Goal: Task Accomplishment & Management: Use online tool/utility

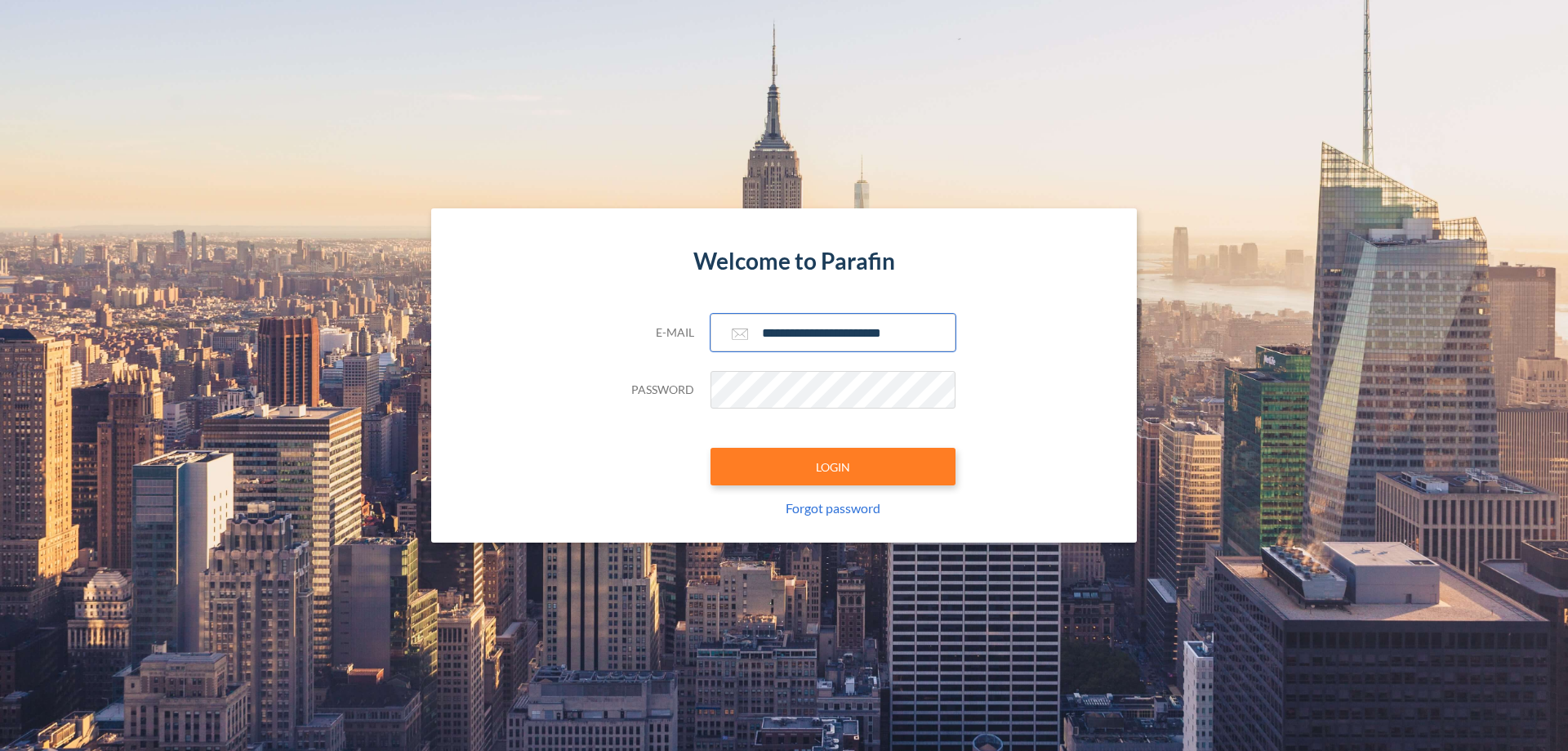
type input "**********"
click at [833, 466] on button "LOGIN" at bounding box center [833, 466] width 245 height 38
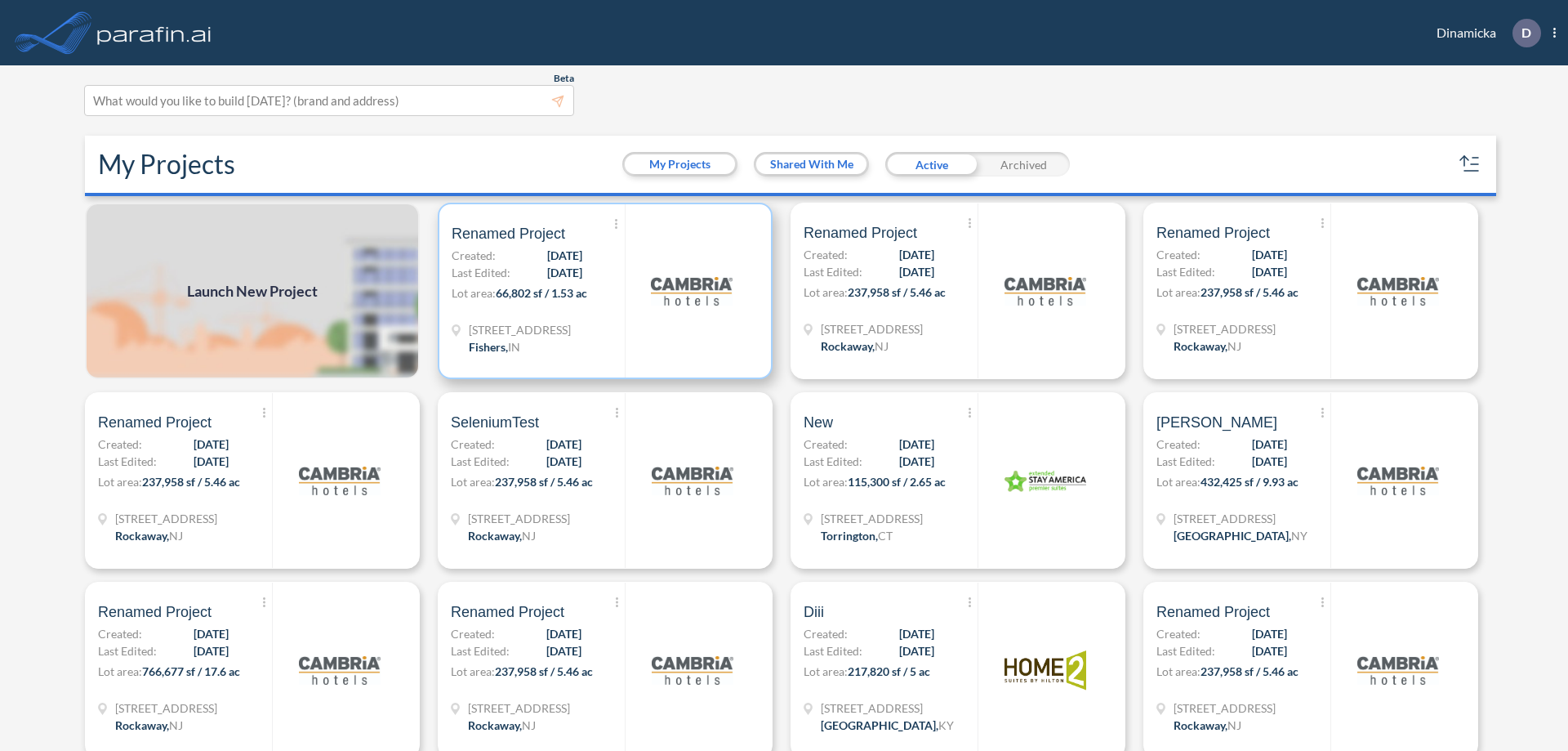
scroll to position [4, 0]
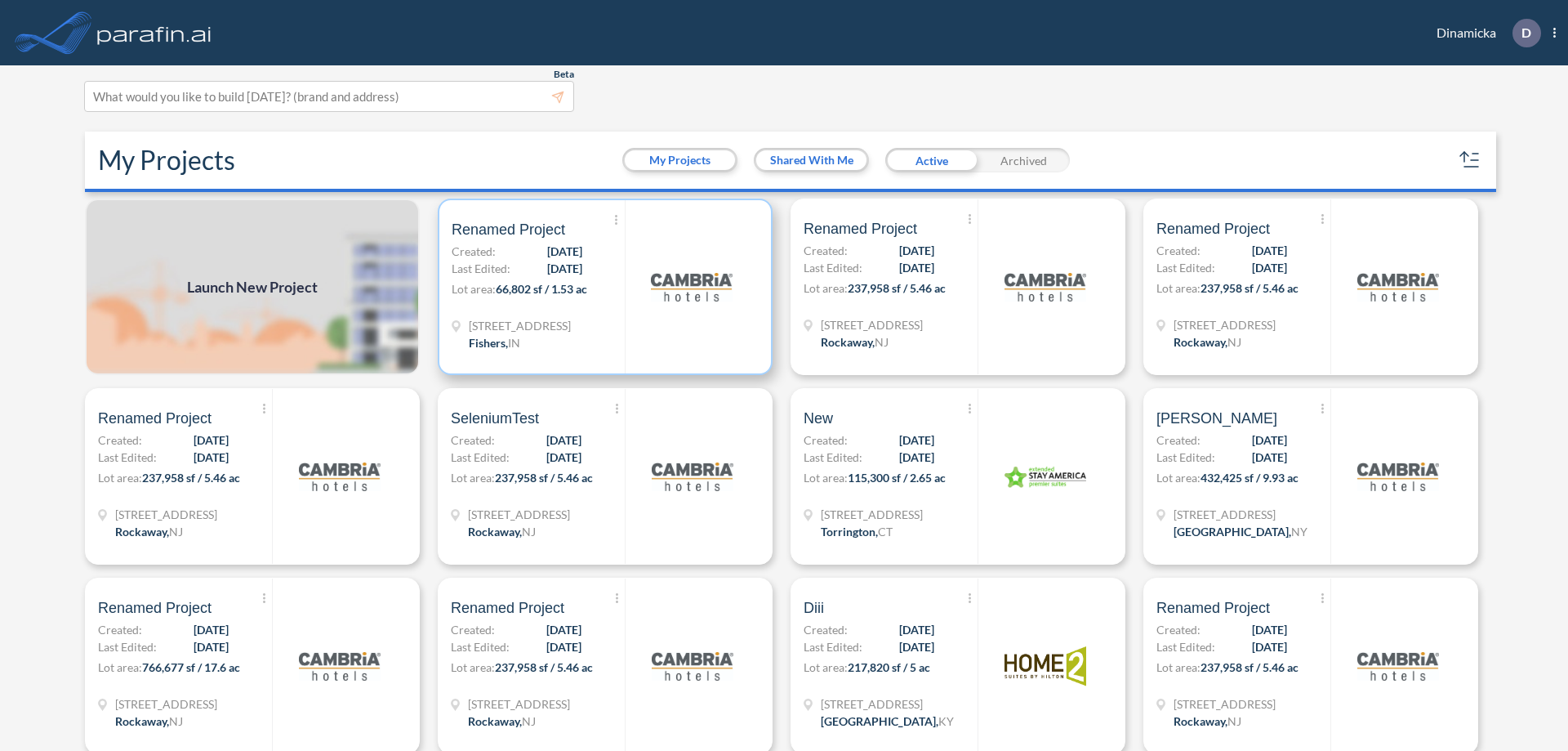
click at [602, 287] on p "Lot area: 66,802 sf / 1.53 ac" at bounding box center [539, 292] width 174 height 24
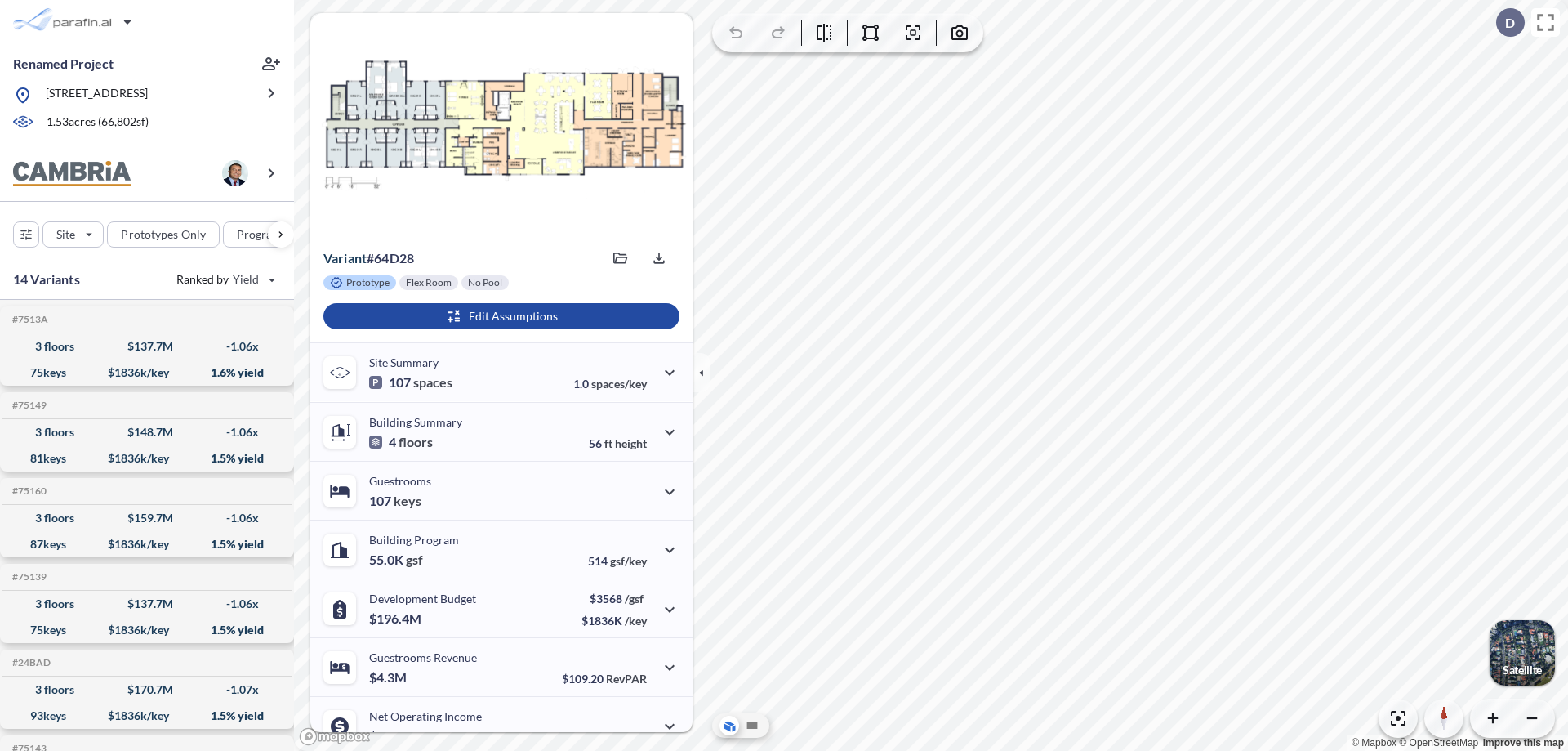
scroll to position [82, 0]
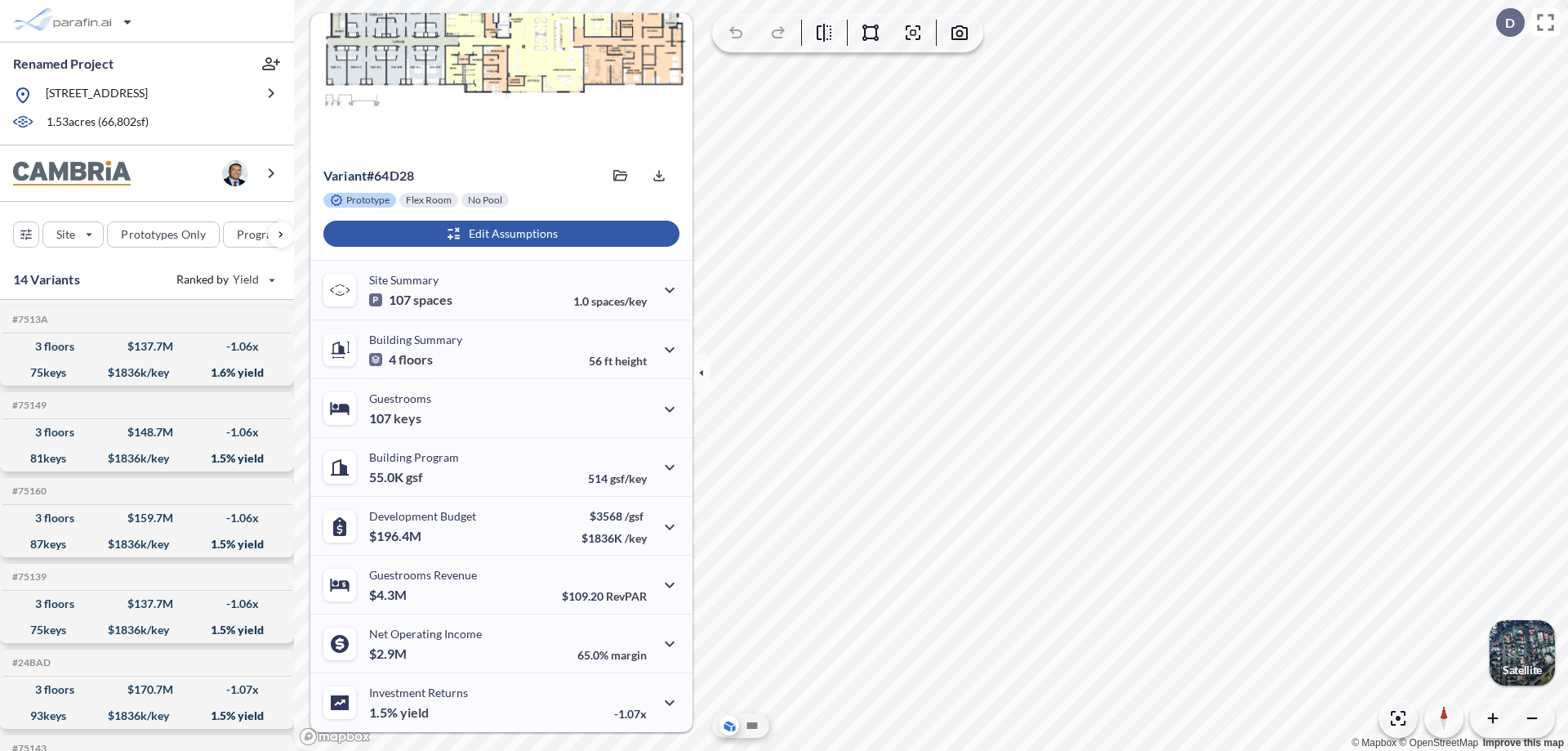
click at [499, 234] on div "button" at bounding box center [502, 234] width 357 height 26
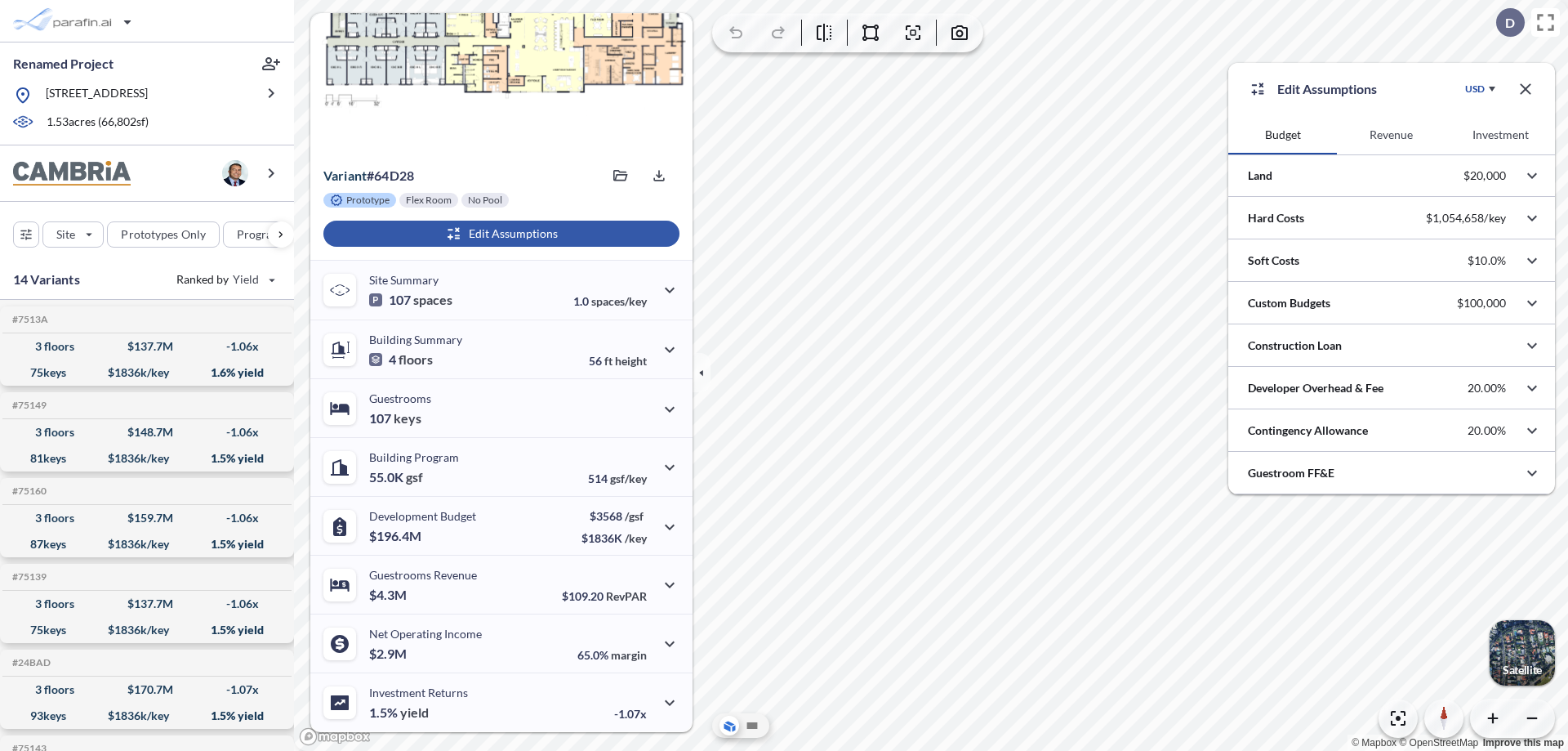
click at [1392, 135] on button "Revenue" at bounding box center [1391, 135] width 108 height 40
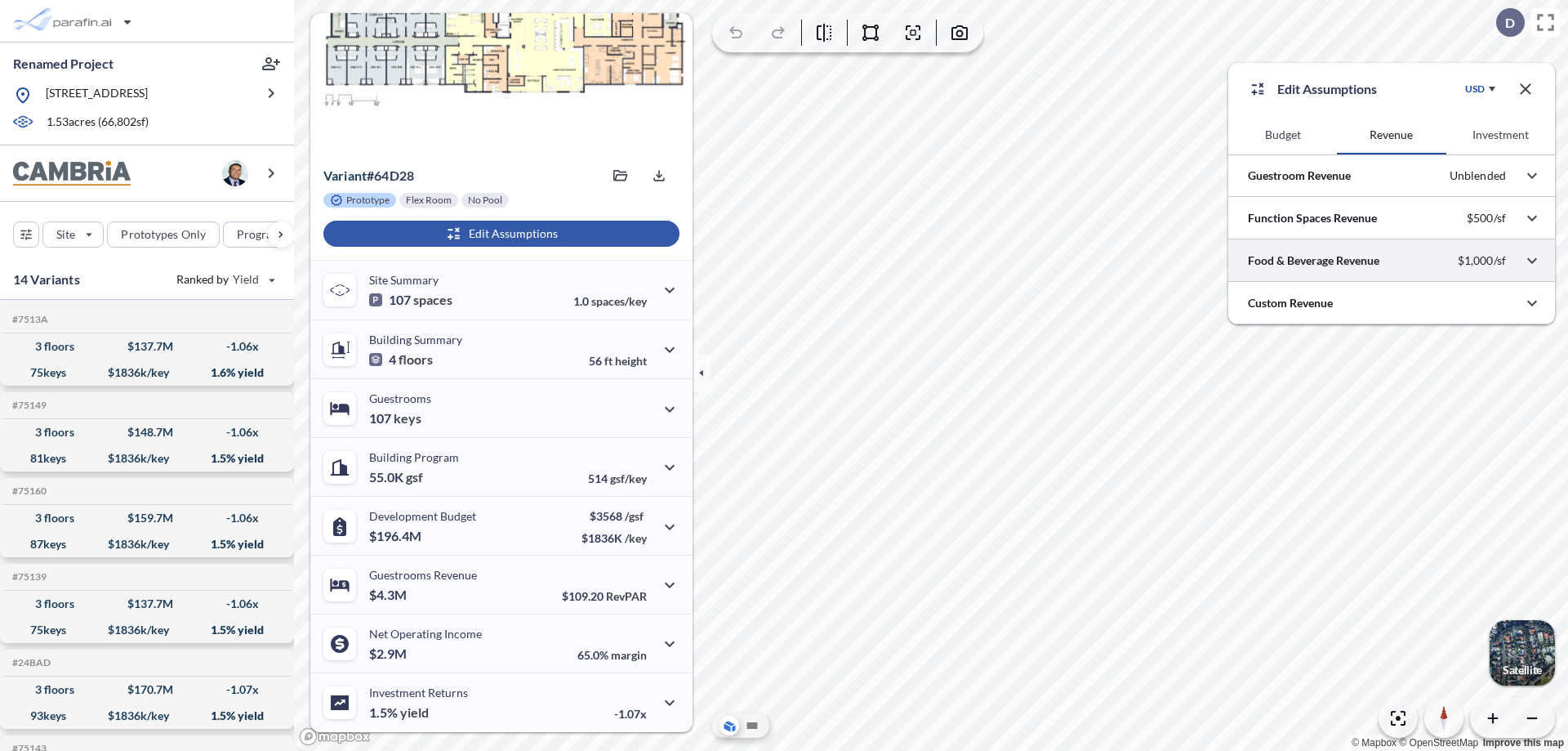
click at [1392, 260] on div at bounding box center [1392, 260] width 326 height 42
